Goal: Find specific page/section: Find specific page/section

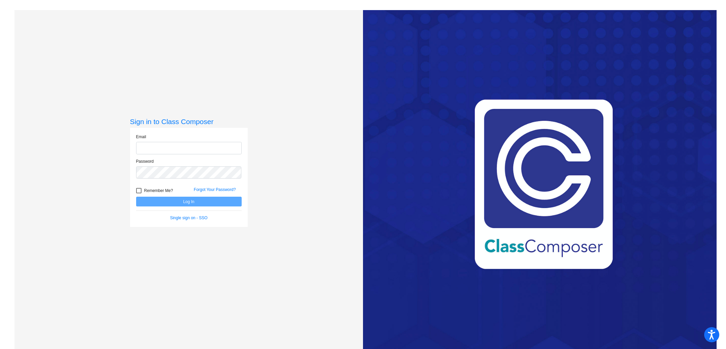
type input "[EMAIL_ADDRESS][DOMAIN_NAME]"
click at [189, 200] on button "Log In" at bounding box center [189, 202] width 106 height 10
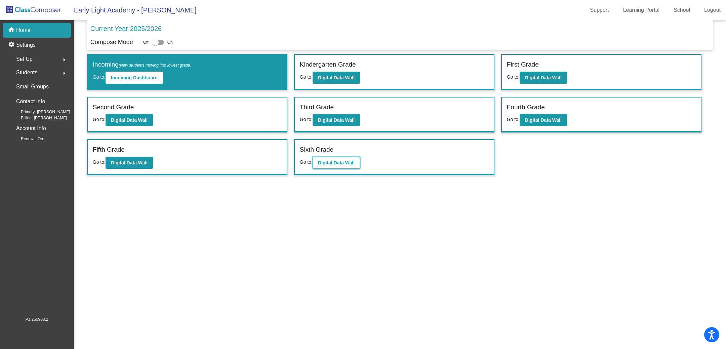
click at [339, 160] on b "Digital Data Wall" at bounding box center [336, 162] width 37 height 5
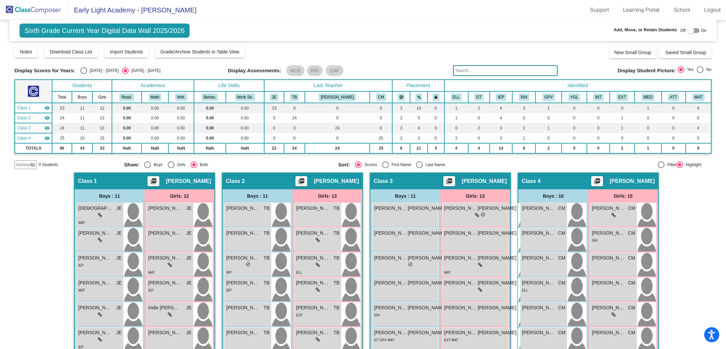
click at [477, 71] on input "text" at bounding box center [505, 70] width 105 height 11
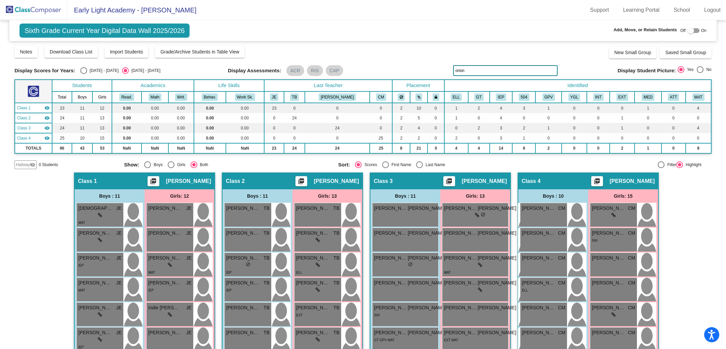
type input "orion"
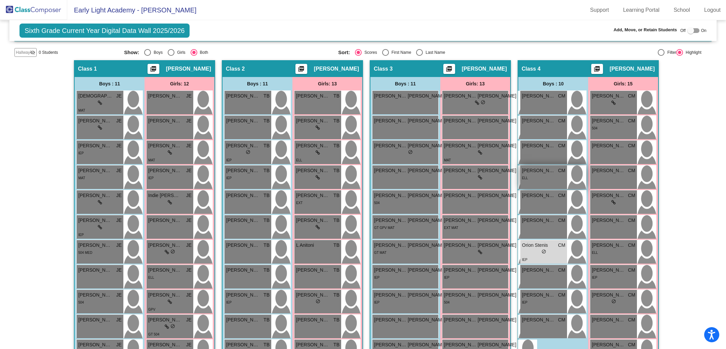
scroll to position [124, 0]
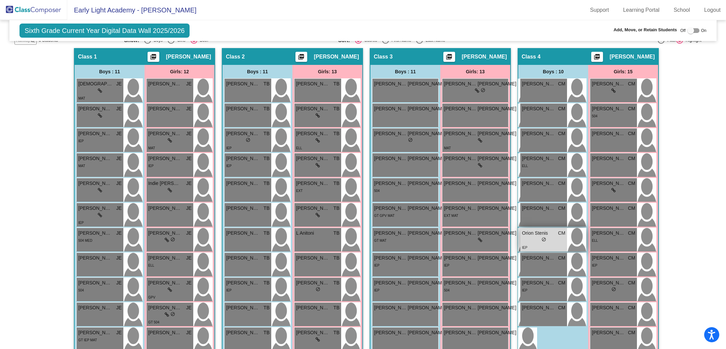
click at [534, 245] on div "IEP" at bounding box center [543, 247] width 43 height 7
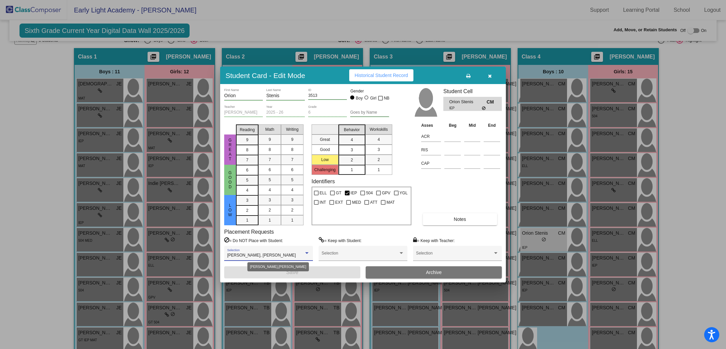
click at [308, 256] on div "[PERSON_NAME], [PERSON_NAME]" at bounding box center [268, 255] width 83 height 5
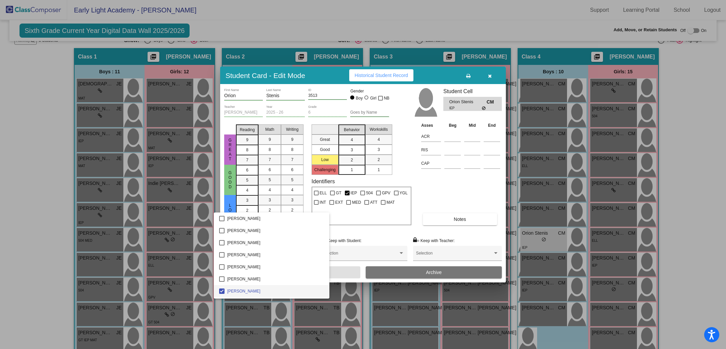
scroll to position [35, 0]
click at [360, 292] on div at bounding box center [363, 174] width 726 height 349
